Goal: Task Accomplishment & Management: Use online tool/utility

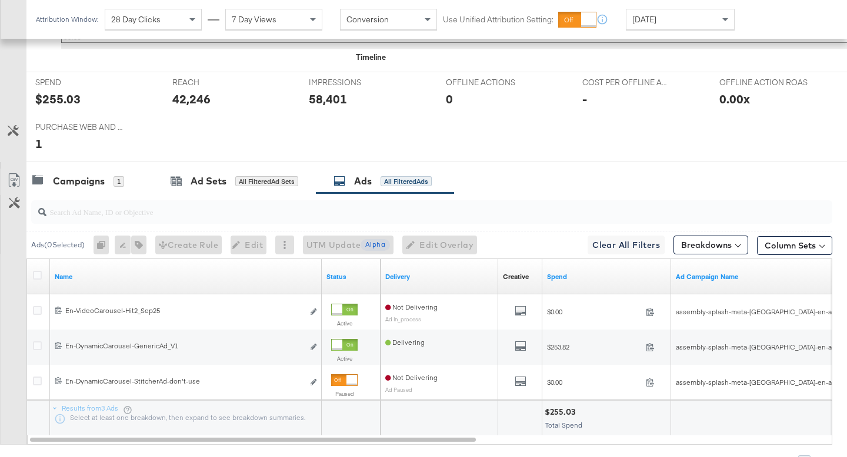
scroll to position [530, 0]
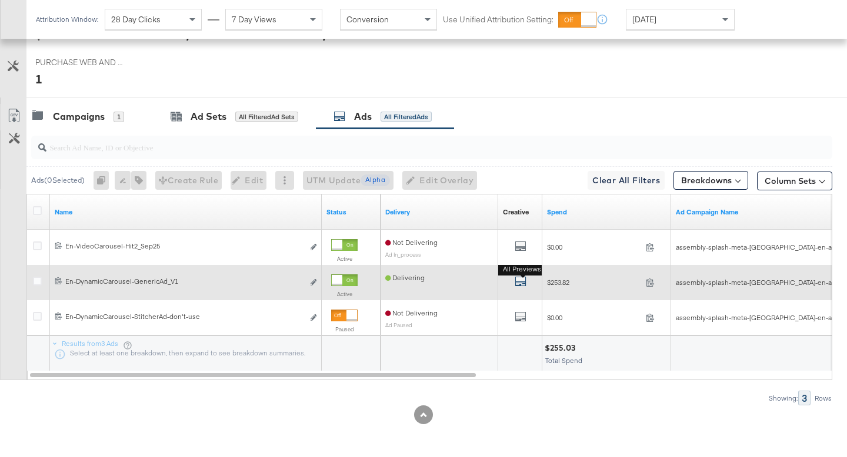
click at [516, 280] on icon "default" at bounding box center [520, 282] width 12 height 12
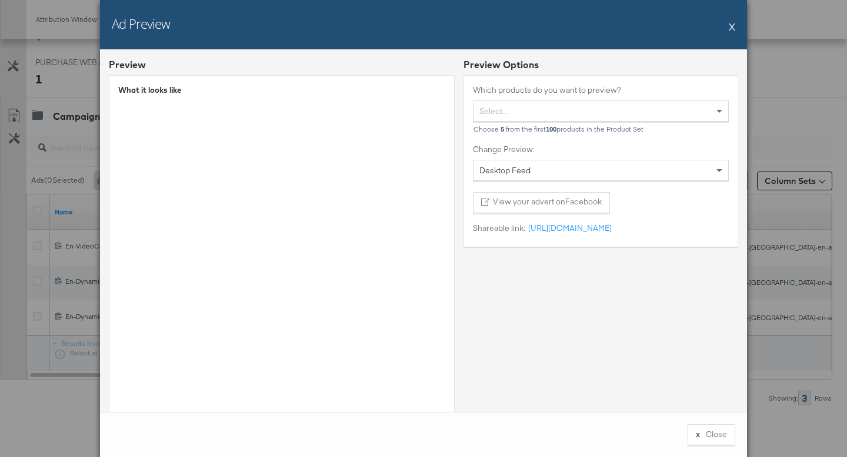
click at [731, 26] on button "X" at bounding box center [732, 27] width 6 height 24
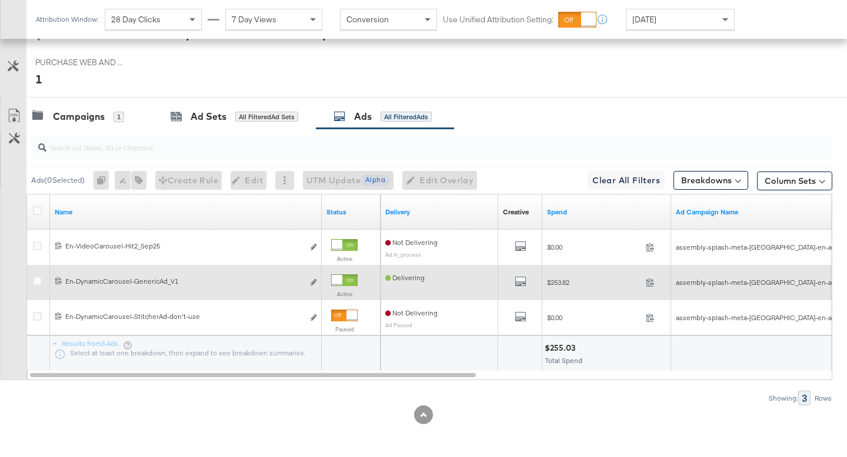
click at [30, 283] on div at bounding box center [39, 282] width 22 height 21
click at [35, 282] on icon at bounding box center [37, 281] width 9 height 9
click at [0, 0] on input "checkbox" at bounding box center [0, 0] width 0 height 0
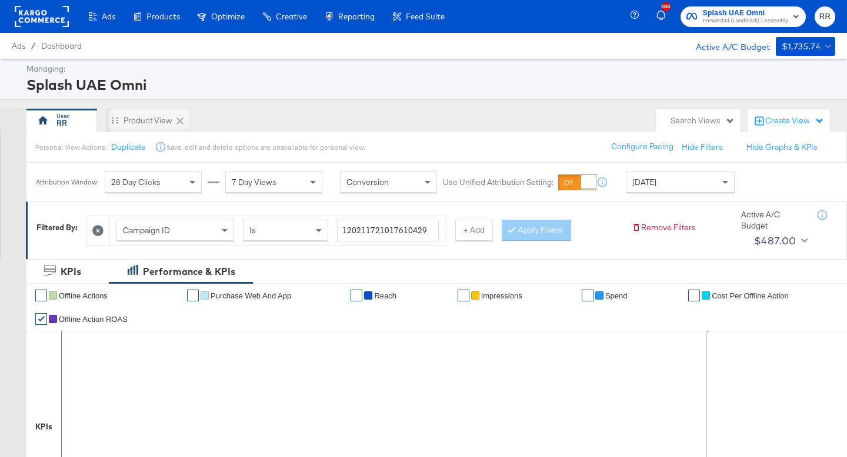
scroll to position [459, 0]
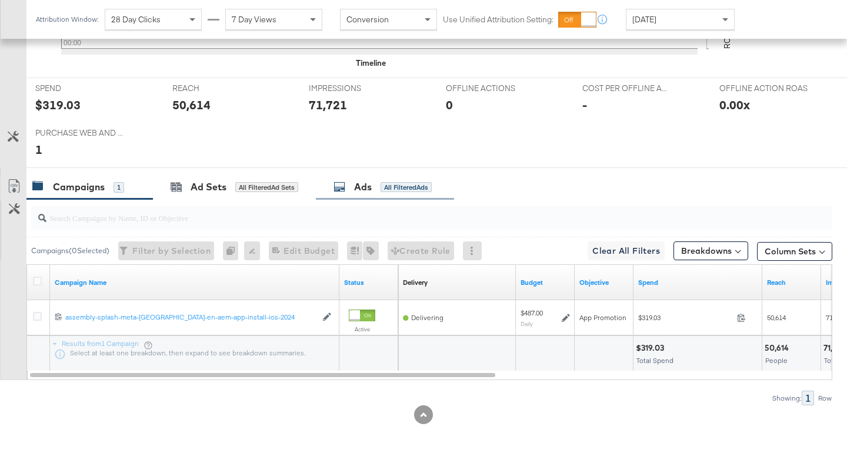
click at [352, 187] on div "Ads All Filtered Ads" at bounding box center [382, 188] width 98 height 14
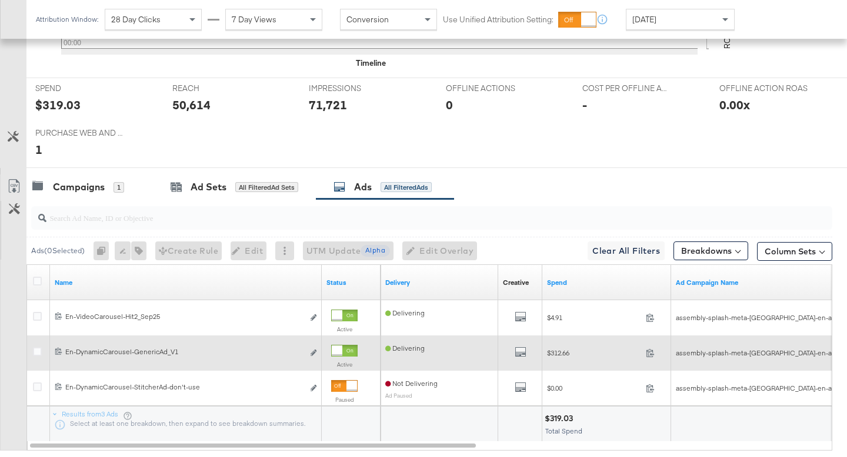
click at [527, 348] on div "All Previews" at bounding box center [520, 353] width 35 height 15
click at [522, 350] on icon "default" at bounding box center [520, 352] width 12 height 12
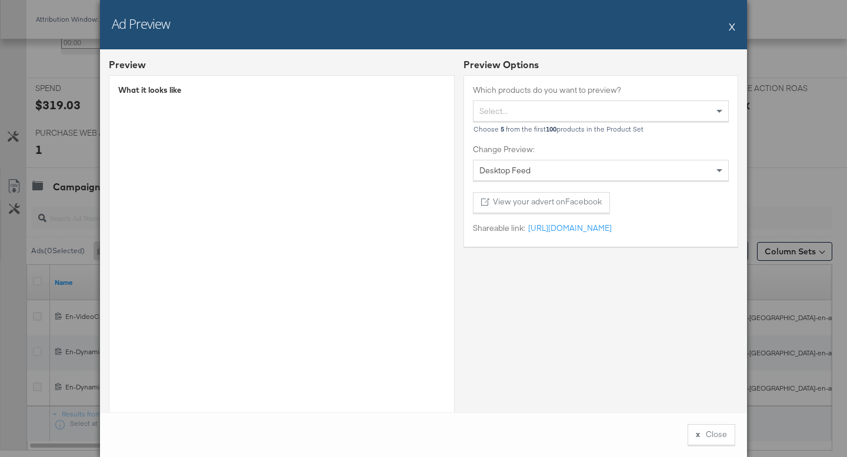
click at [731, 30] on button "X" at bounding box center [732, 27] width 6 height 24
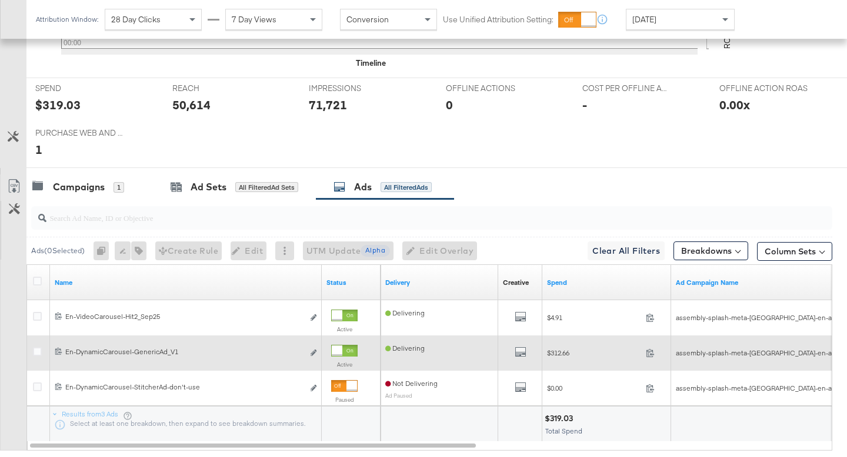
click at [39, 356] on div at bounding box center [39, 353] width 12 height 12
click at [41, 352] on icon at bounding box center [37, 351] width 9 height 9
click at [0, 0] on input "checkbox" at bounding box center [0, 0] width 0 height 0
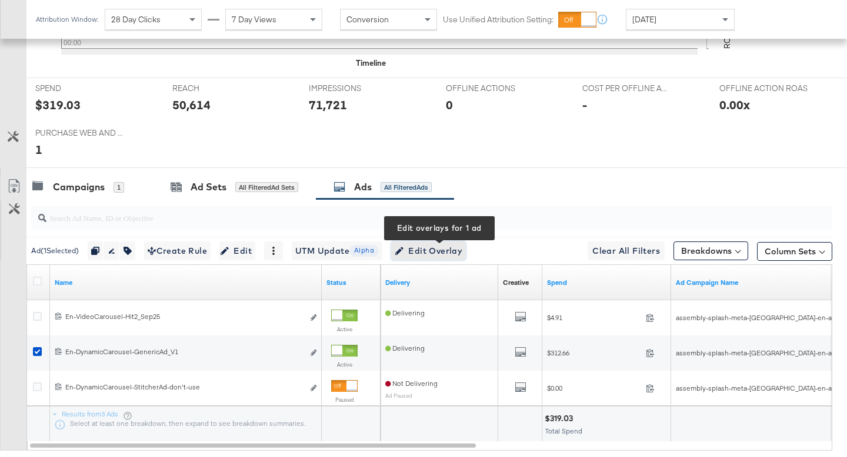
click at [449, 250] on span "Edit Overlay Edit overlays for 1 ad" at bounding box center [429, 251] width 68 height 15
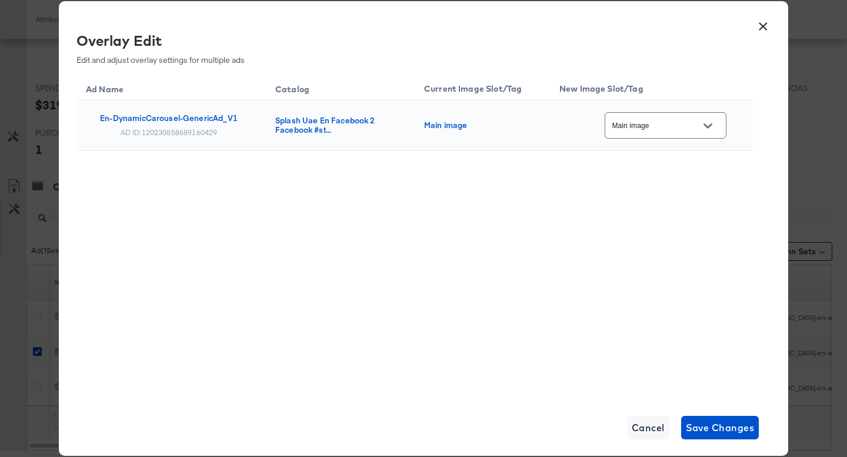
click at [667, 125] on input "Main image" at bounding box center [656, 126] width 93 height 14
click at [664, 426] on button "Cancel" at bounding box center [648, 428] width 42 height 24
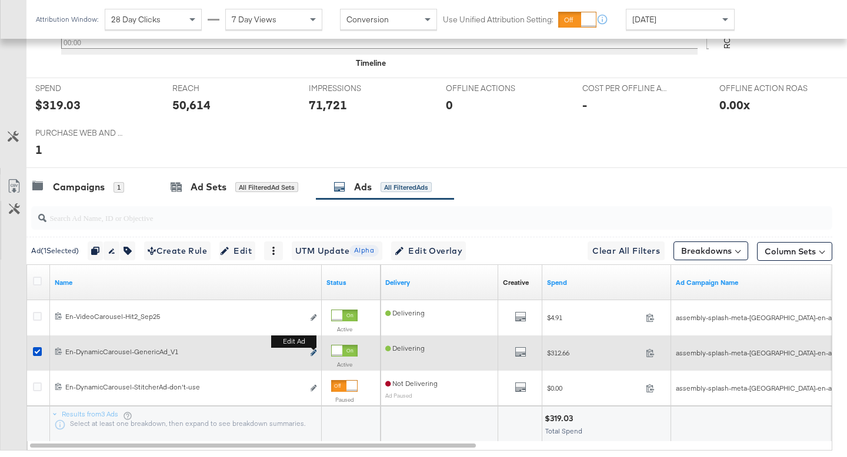
click at [313, 353] on icon "link" at bounding box center [313, 353] width 6 height 6
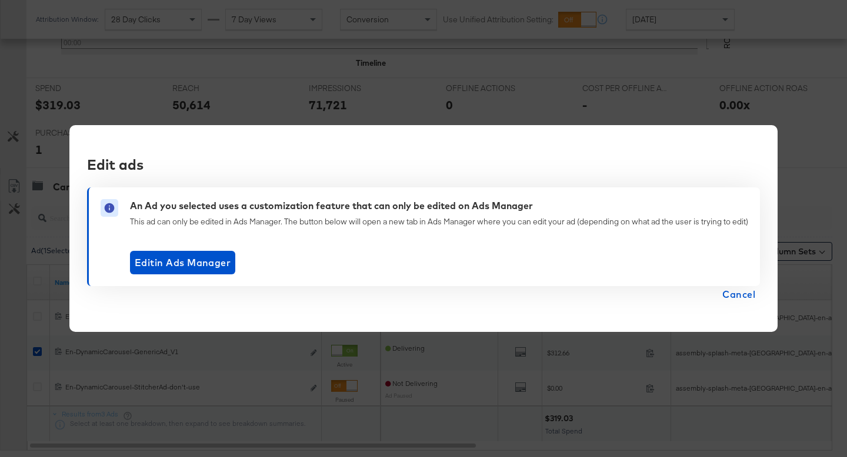
click at [726, 292] on span "Cancel" at bounding box center [738, 294] width 33 height 16
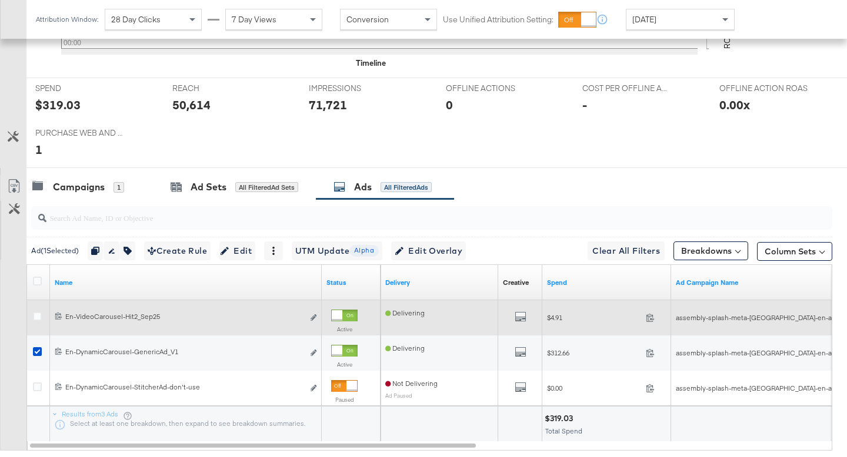
click at [527, 318] on div "All Previews" at bounding box center [520, 318] width 35 height 15
click at [524, 318] on icon "default" at bounding box center [520, 317] width 12 height 12
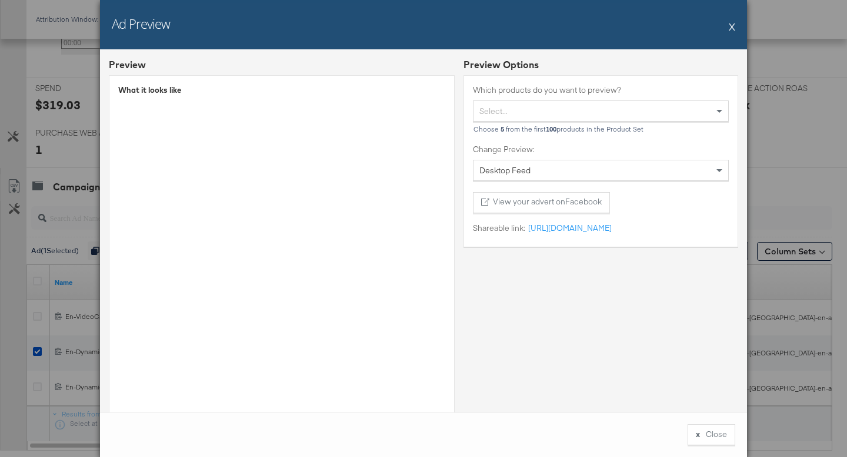
click at [729, 29] on div "Ad Preview X" at bounding box center [423, 24] width 647 height 49
click at [732, 27] on button "X" at bounding box center [732, 27] width 6 height 24
